Goal: Navigation & Orientation: Understand site structure

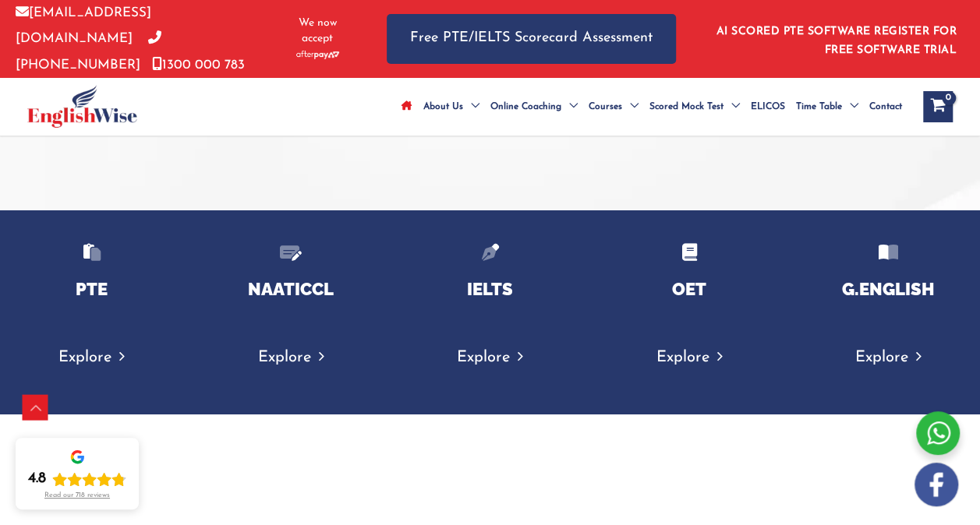
scroll to position [2573, 0]
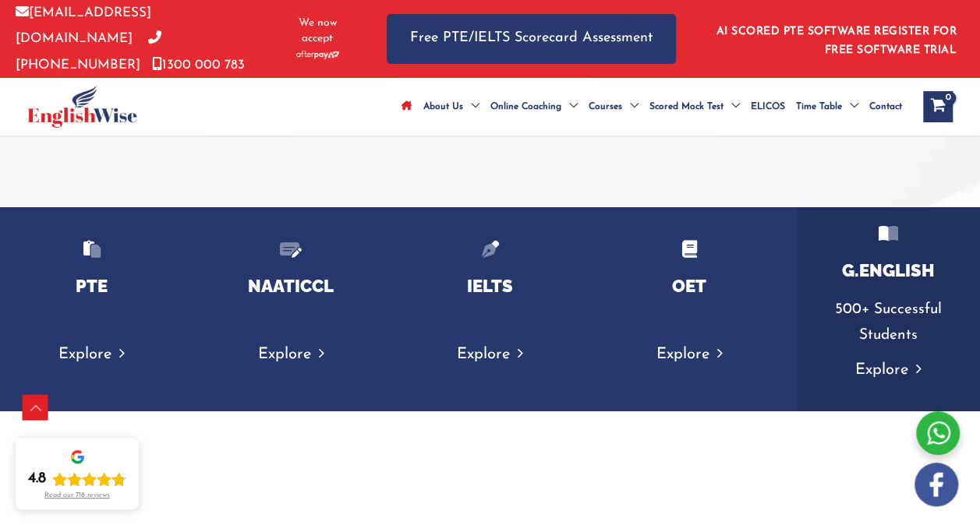
click at [874, 363] on link "Explore" at bounding box center [888, 371] width 66 height 16
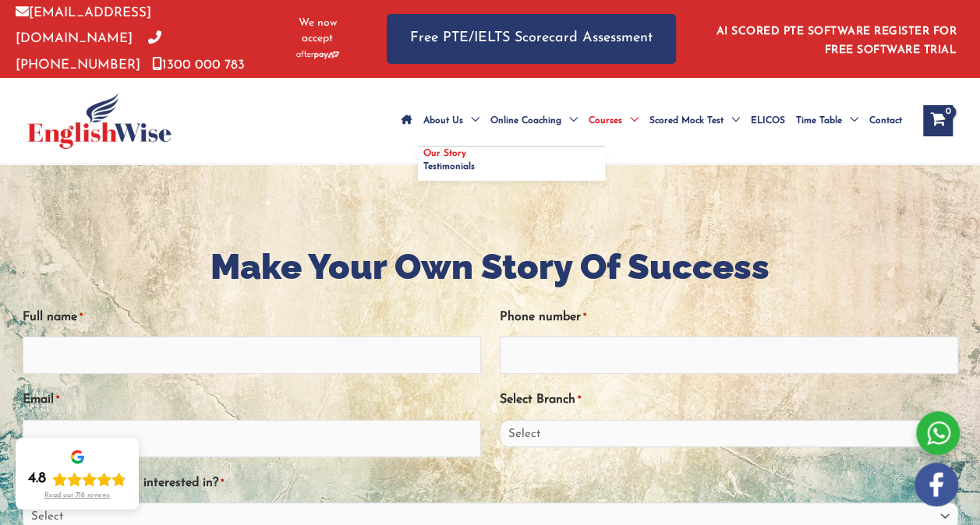
click at [418, 147] on link "Our Story" at bounding box center [511, 153] width 187 height 13
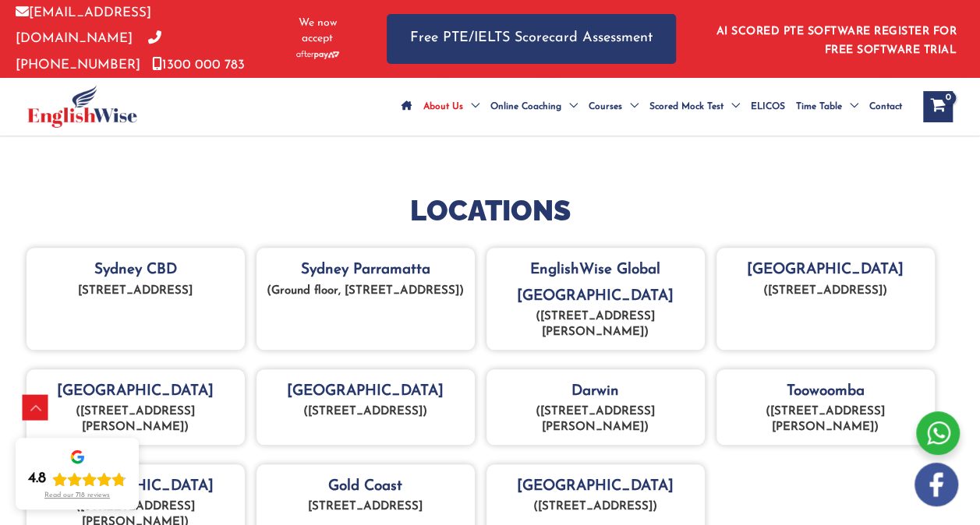
scroll to position [624, 0]
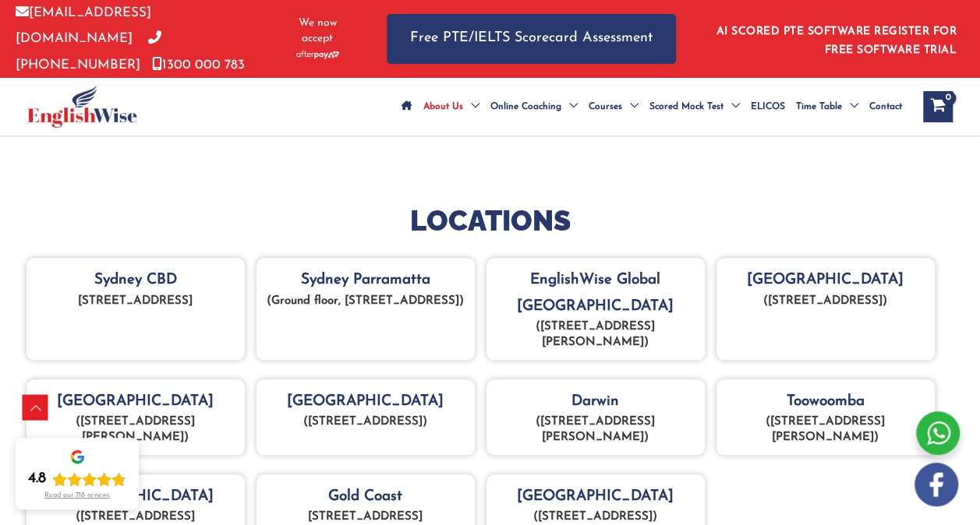
click at [114, 295] on div "Sydney CBD [STREET_ADDRESS]" at bounding box center [136, 309] width 218 height 102
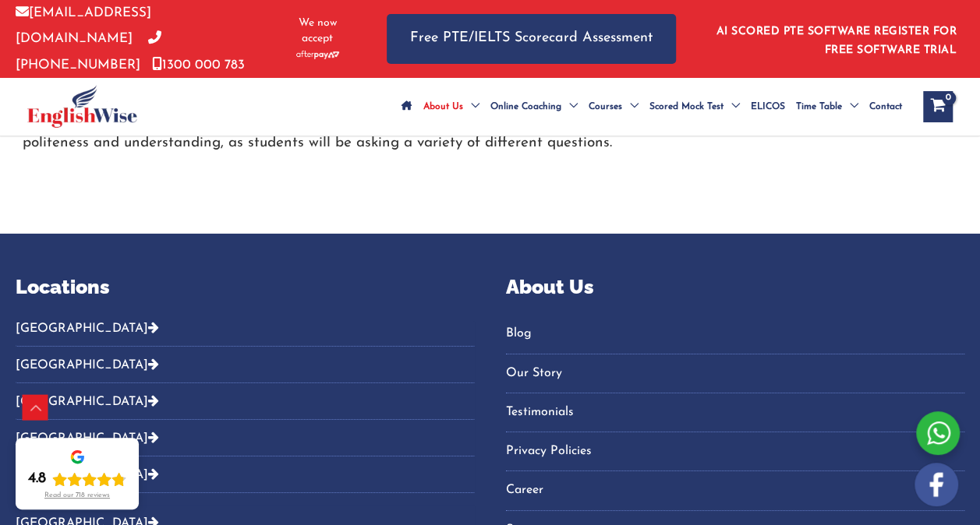
scroll to position [2651, 0]
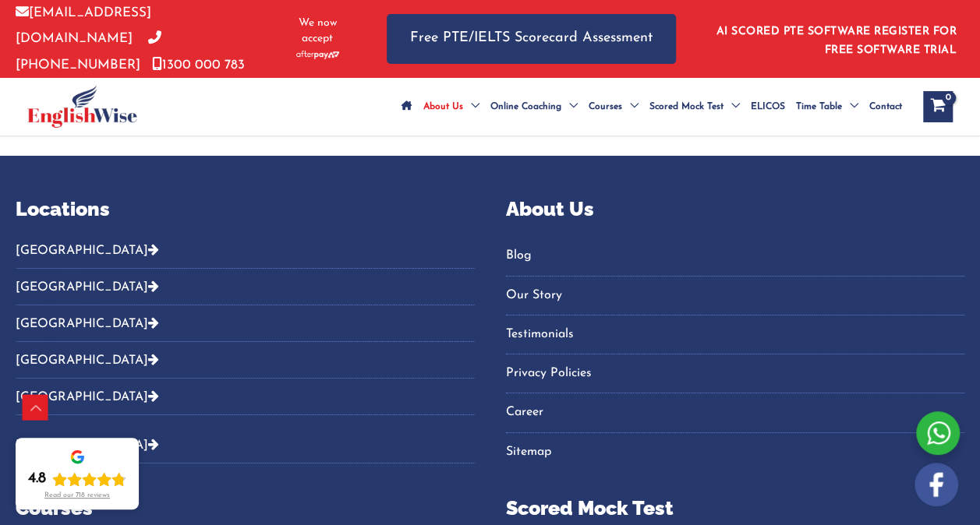
click at [525, 400] on link "Career" at bounding box center [735, 413] width 459 height 26
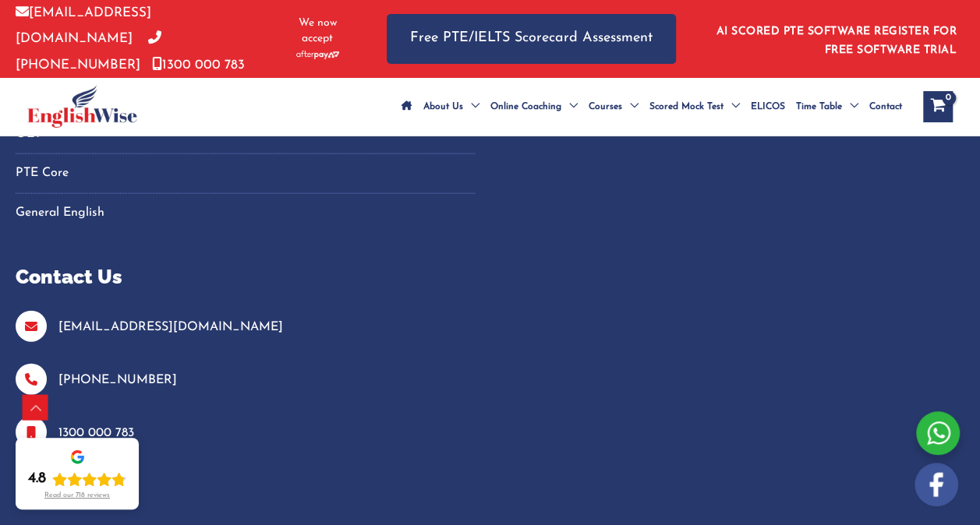
scroll to position [1715, 0]
